Goal: Task Accomplishment & Management: Use online tool/utility

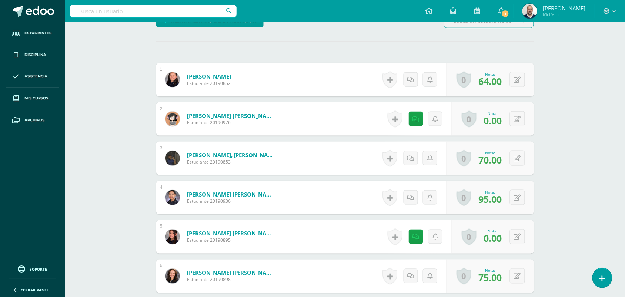
scroll to position [209, 0]
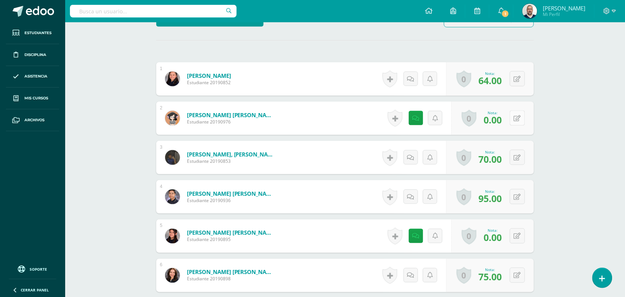
click at [519, 119] on icon at bounding box center [517, 118] width 7 height 6
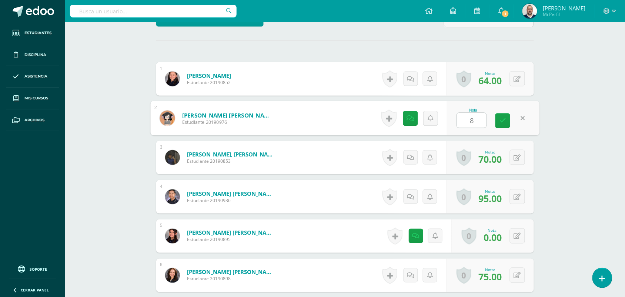
type input "85"
click at [406, 116] on link at bounding box center [411, 118] width 14 height 14
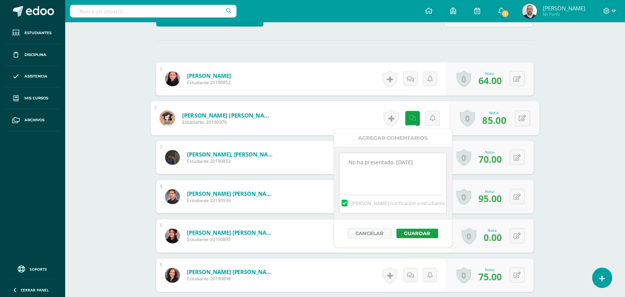
click at [423, 159] on textarea "No ha presentado. [DATE]" at bounding box center [393, 171] width 107 height 37
type textarea "No ha presentado. [DATE] Se recibe [DATE]"
click at [422, 232] on button "Guardar" at bounding box center [418, 234] width 42 height 10
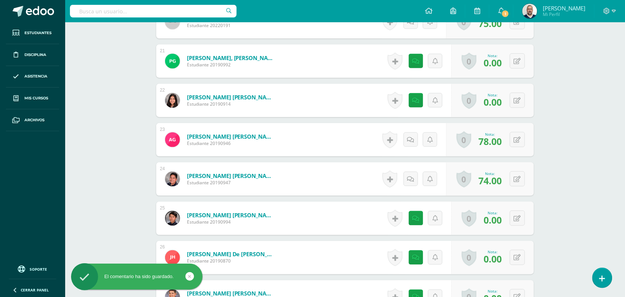
scroll to position [1182, 0]
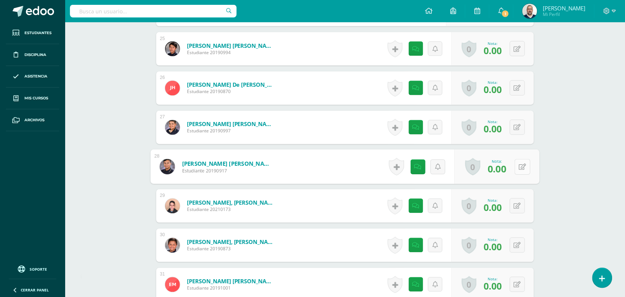
click at [520, 165] on icon at bounding box center [522, 166] width 7 height 6
type input "55"
click at [408, 161] on link at bounding box center [411, 166] width 14 height 14
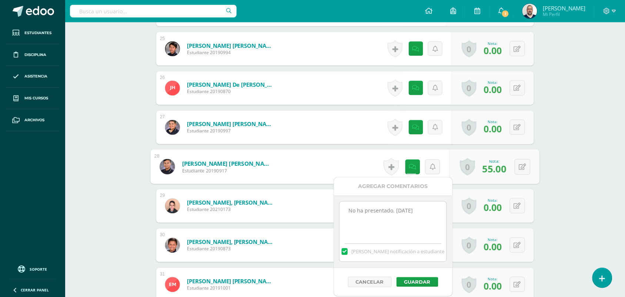
click at [415, 213] on textarea "No ha presentado. [DATE]" at bounding box center [393, 219] width 107 height 37
type textarea "No ha presentado. [DATE] Recibido el [DATE]"
click at [412, 280] on button "Guardar" at bounding box center [418, 282] width 42 height 10
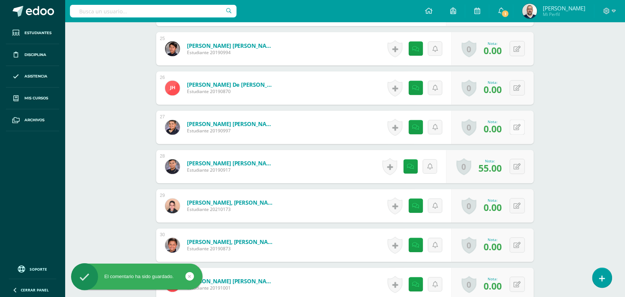
click at [521, 125] on button at bounding box center [517, 127] width 15 height 15
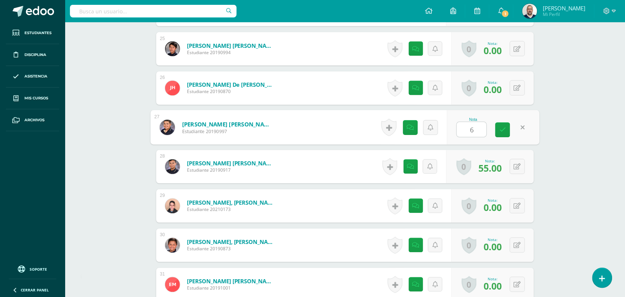
type input "65"
click at [410, 129] on icon at bounding box center [410, 127] width 7 height 6
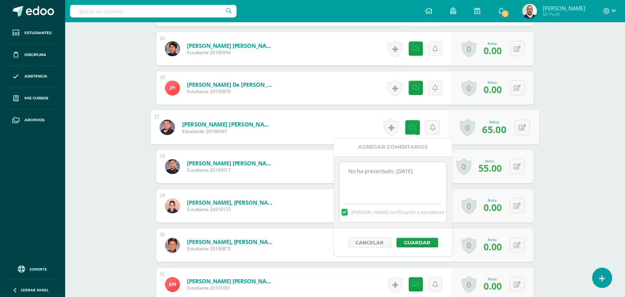
click at [423, 175] on textarea "No ha presentado. [DATE]" at bounding box center [393, 180] width 107 height 37
type textarea "No ha presentado. [DATE] Se recibe el [DATE]"
click at [419, 242] on button "Guardar" at bounding box center [418, 243] width 42 height 10
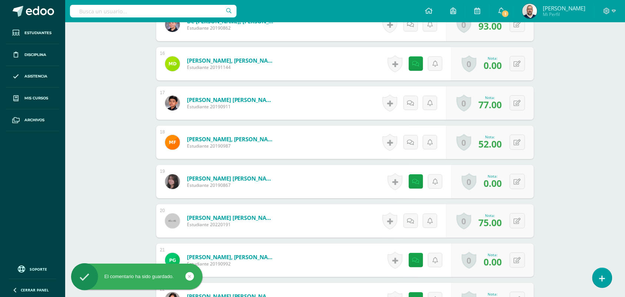
scroll to position [811, 0]
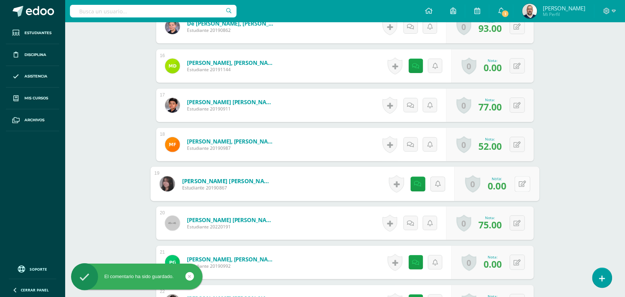
click at [519, 183] on icon at bounding box center [522, 183] width 7 height 6
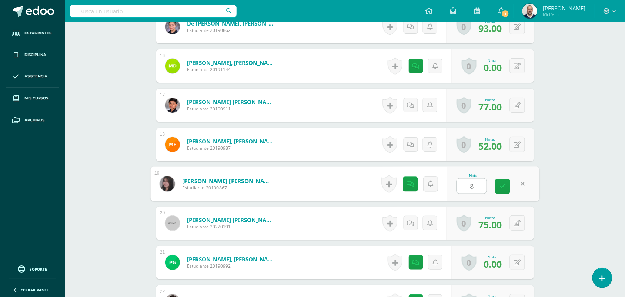
type input "81"
click at [407, 185] on icon at bounding box center [410, 184] width 7 height 6
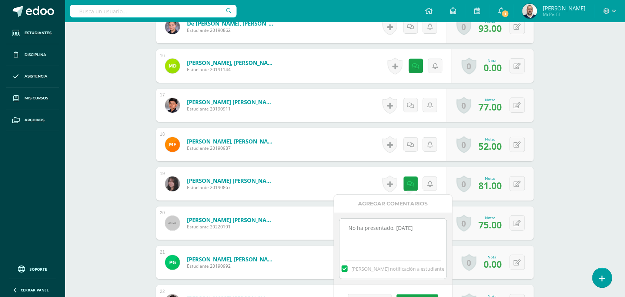
click at [415, 219] on textarea "No ha presentado. [DATE]" at bounding box center [393, 237] width 107 height 37
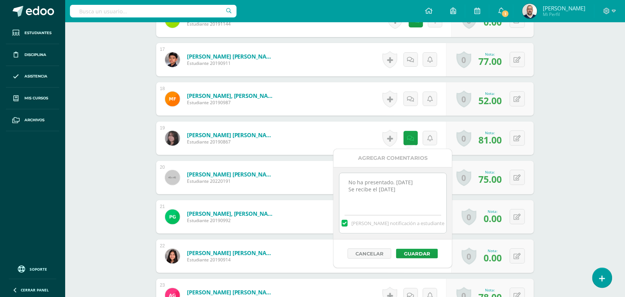
scroll to position [857, 0]
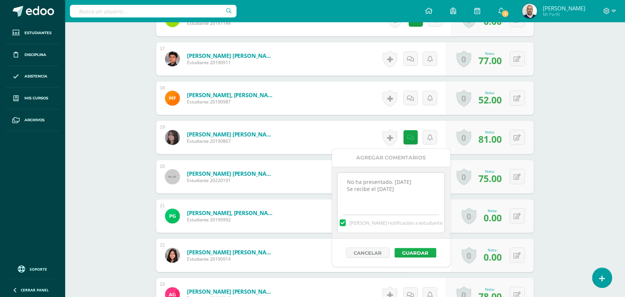
type textarea "No ha presentado. [DATE] Se recibe el [DATE]"
click at [422, 256] on button "Guardar" at bounding box center [416, 253] width 42 height 10
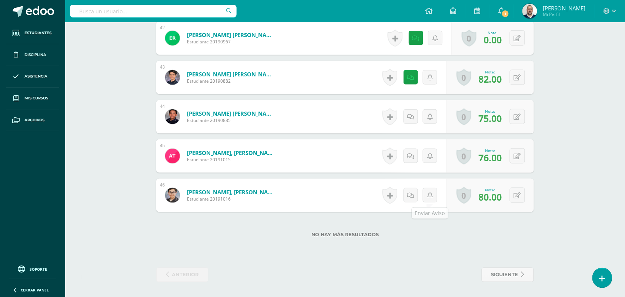
scroll to position [1721, 0]
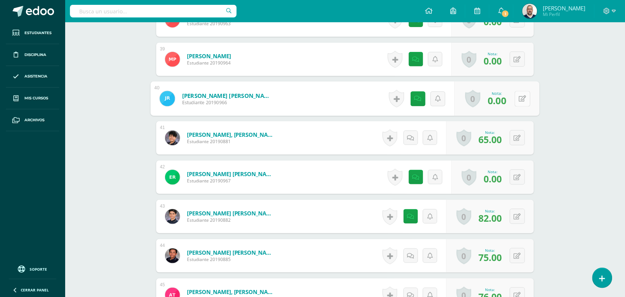
click at [515, 97] on button at bounding box center [523, 99] width 16 height 16
type input "90"
click at [409, 97] on icon at bounding box center [412, 98] width 7 height 6
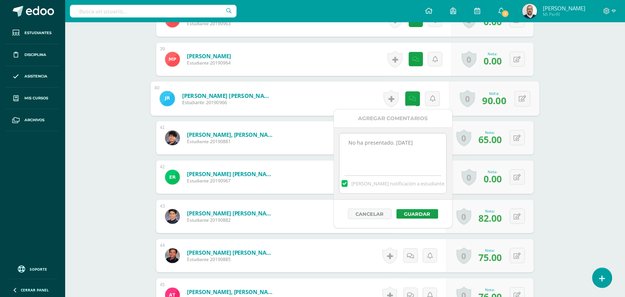
click at [422, 146] on textarea "No ha presentado. [DATE]" at bounding box center [393, 151] width 107 height 37
click at [356, 151] on textarea "No ha presentado. [DATE]" at bounding box center [393, 151] width 107 height 37
type textarea "No ha presentado. [DATE] Se recibe el [DATE]"
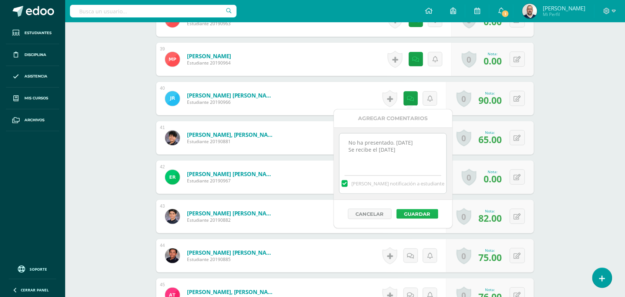
click at [413, 210] on button "Guardar" at bounding box center [418, 214] width 42 height 10
